Goal: Task Accomplishment & Management: Manage account settings

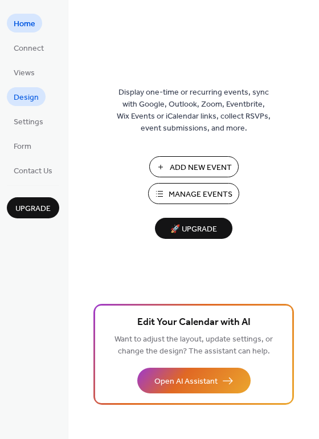
click at [31, 103] on span "Design" at bounding box center [26, 98] width 25 height 12
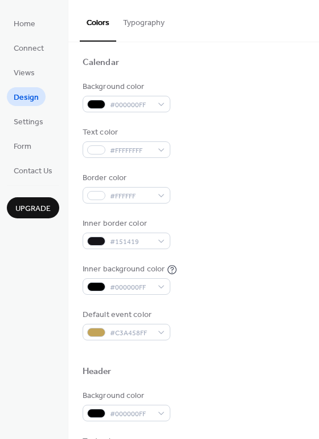
scroll to position [114, 0]
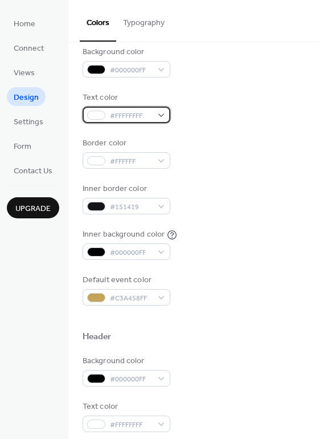
click at [161, 116] on div "#FFFFFFFF" at bounding box center [127, 115] width 88 height 17
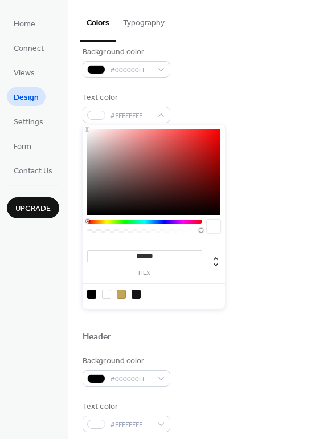
click at [210, 87] on div "Background color #000000FF Text color #FFFFFFFF Border color #FFFFFF Inner bord…" at bounding box center [194, 175] width 222 height 259
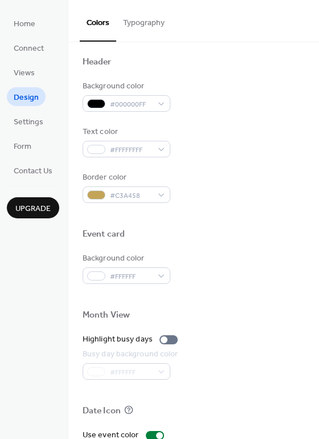
scroll to position [487, 0]
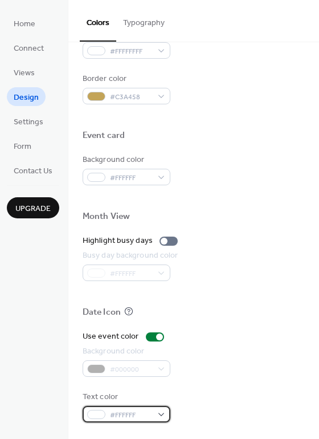
click at [160, 412] on div "#FFFFFF" at bounding box center [127, 414] width 88 height 17
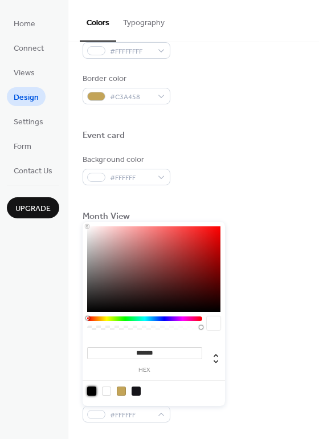
click at [94, 390] on div at bounding box center [91, 390] width 9 height 9
type input "*******"
click at [280, 300] on div at bounding box center [194, 294] width 222 height 26
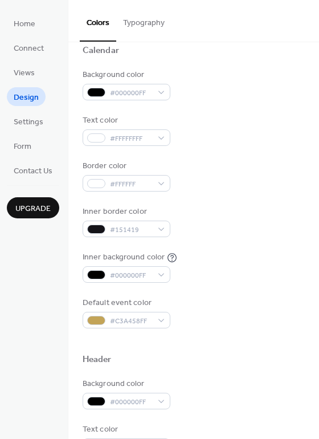
scroll to position [88, 0]
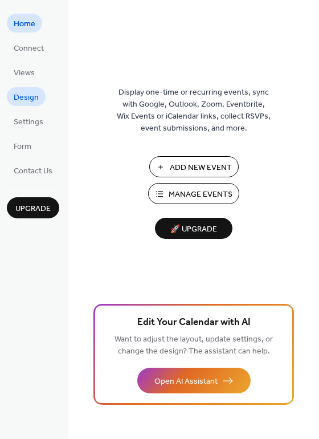
click at [27, 100] on span "Design" at bounding box center [26, 98] width 25 height 12
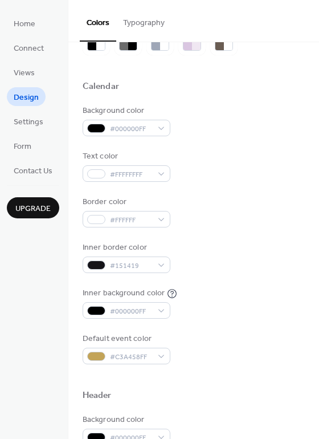
scroll to position [57, 0]
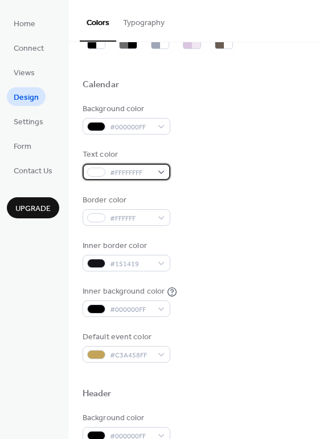
click at [161, 173] on div "#FFFFFFFF" at bounding box center [127, 172] width 88 height 17
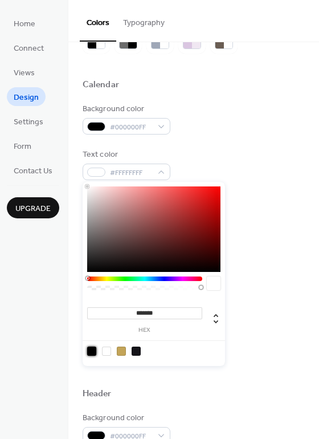
click at [89, 350] on div at bounding box center [91, 350] width 9 height 9
click at [109, 347] on div at bounding box center [106, 350] width 9 height 9
type input "*******"
click at [275, 225] on div "Background color #000000FF Text color #FFFFFFFF Border color #FFFFFF Inner bord…" at bounding box center [194, 232] width 222 height 259
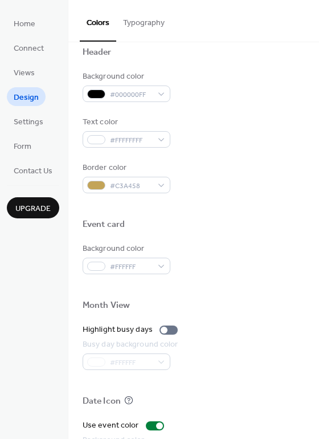
scroll to position [399, 0]
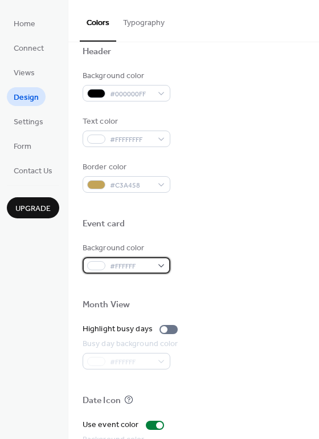
click at [156, 265] on div "#FFFFFF" at bounding box center [127, 265] width 88 height 17
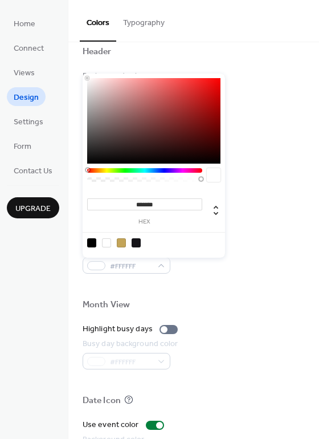
click at [84, 242] on div at bounding box center [153, 242] width 145 height 21
click at [91, 242] on div at bounding box center [91, 242] width 9 height 9
type input "*******"
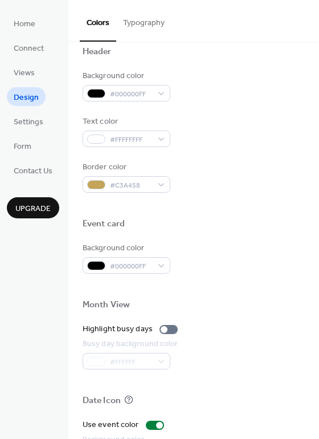
click at [257, 277] on div at bounding box center [194, 286] width 222 height 26
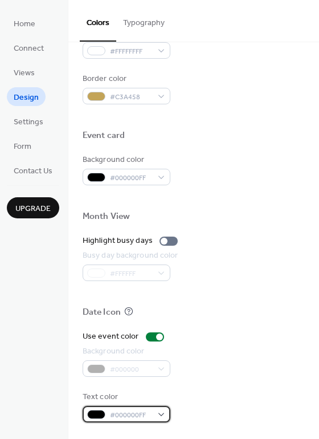
click at [160, 414] on div "#000000FF" at bounding box center [127, 414] width 88 height 17
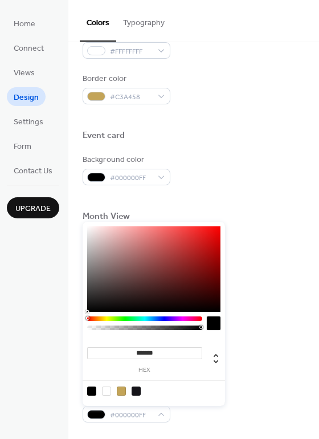
click at [107, 391] on div at bounding box center [106, 390] width 9 height 9
type input "*******"
click at [247, 306] on div "Date Icon" at bounding box center [194, 313] width 222 height 15
